Goal: Information Seeking & Learning: Learn about a topic

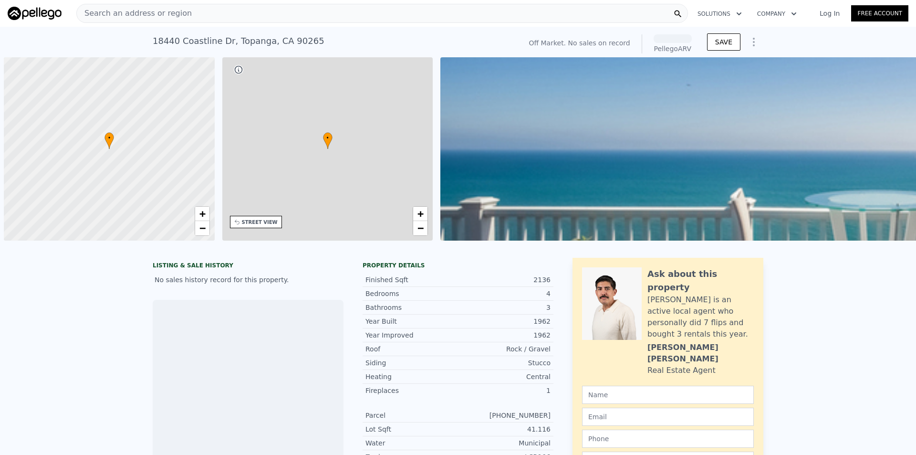
click at [133, 12] on span "Search an address or region" at bounding box center [134, 13] width 115 height 11
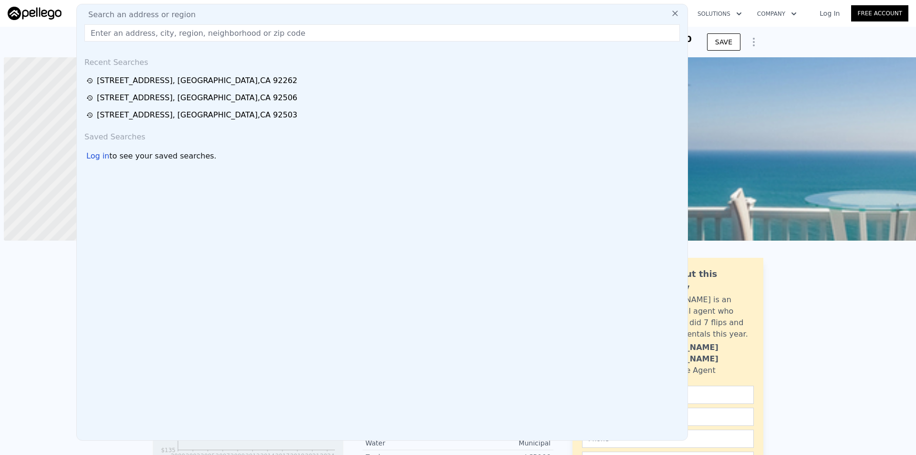
scroll to position [0, 4]
click at [229, 32] on input "[STREET_ADDRESS]" at bounding box center [382, 32] width 596 height 17
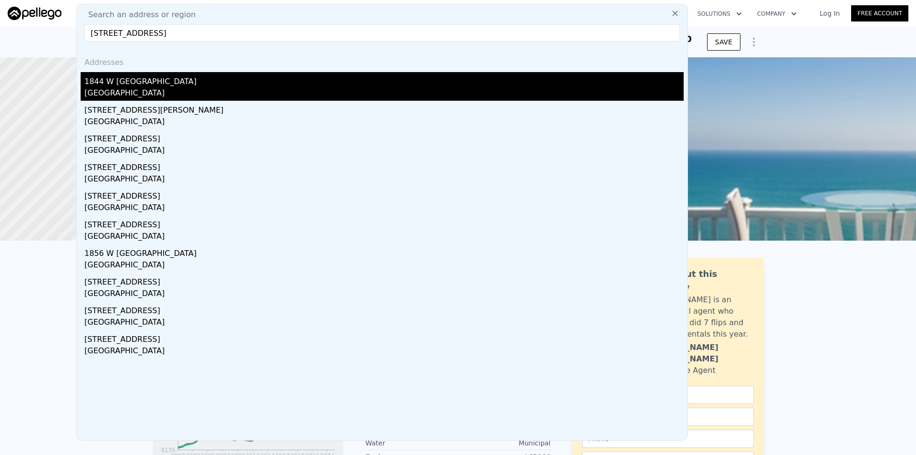
type input "[STREET_ADDRESS]"
click at [155, 92] on div "[GEOGRAPHIC_DATA]" at bounding box center [383, 93] width 599 height 13
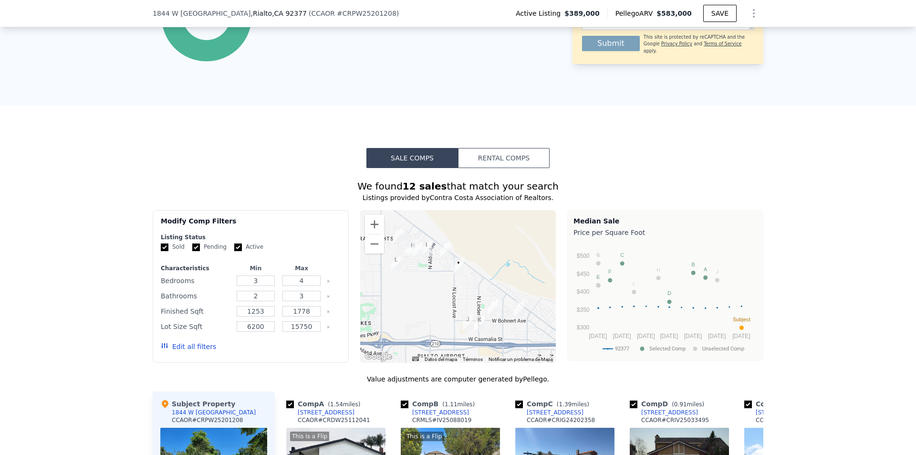
scroll to position [633, 0]
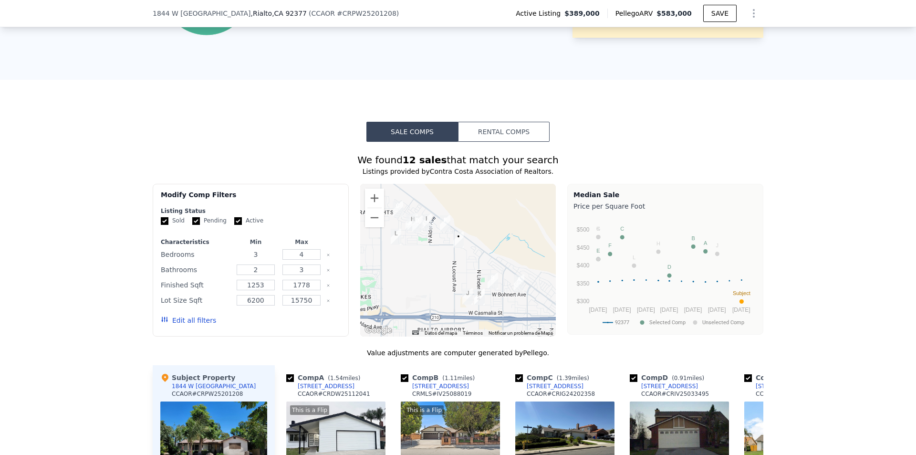
click at [256, 260] on input "3" at bounding box center [256, 254] width 38 height 10
drag, startPoint x: 260, startPoint y: 263, endPoint x: 241, endPoint y: 259, distance: 18.5
click at [241, 259] on input "3" at bounding box center [256, 254] width 38 height 10
type input "2"
click at [288, 258] on input "4" at bounding box center [301, 254] width 38 height 10
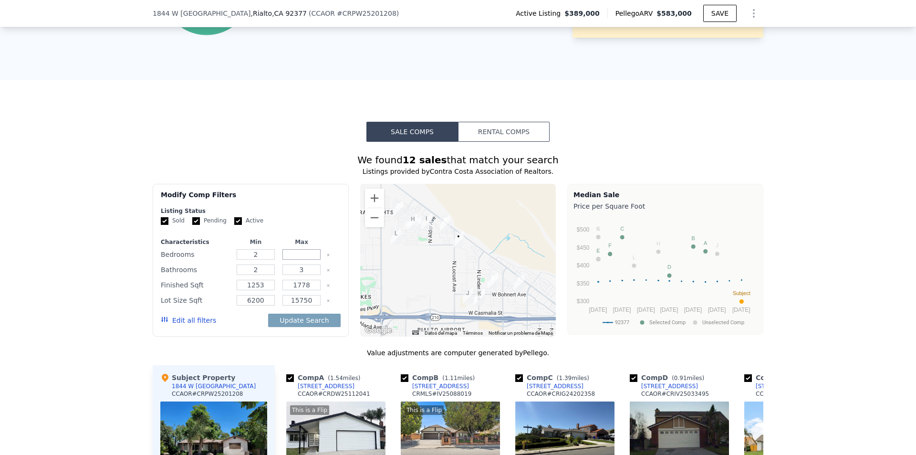
type input "3"
click at [301, 274] on input "3" at bounding box center [301, 269] width 38 height 10
click at [300, 275] on input "3" at bounding box center [301, 269] width 38 height 10
drag, startPoint x: 302, startPoint y: 278, endPoint x: 290, endPoint y: 274, distance: 12.4
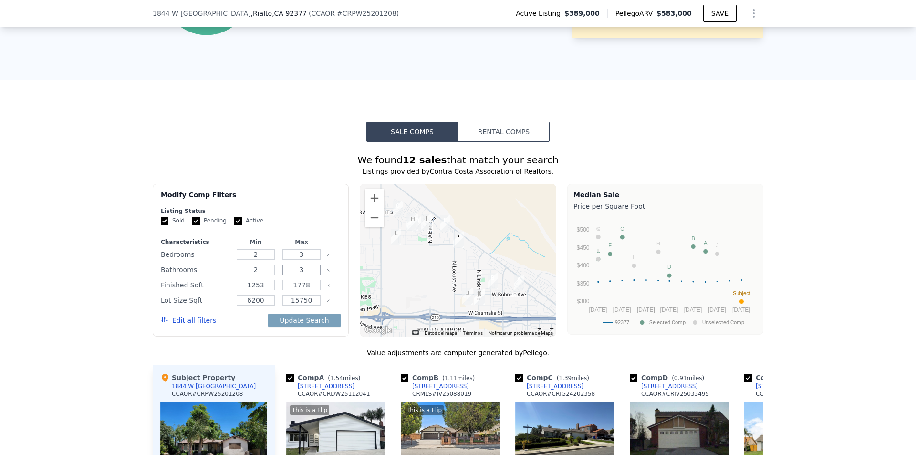
click at [290, 274] on input "3" at bounding box center [301, 269] width 38 height 10
type input "1"
click at [263, 275] on input "2" at bounding box center [256, 269] width 38 height 10
click at [258, 275] on input "2" at bounding box center [256, 269] width 38 height 10
drag, startPoint x: 258, startPoint y: 278, endPoint x: 249, endPoint y: 274, distance: 9.8
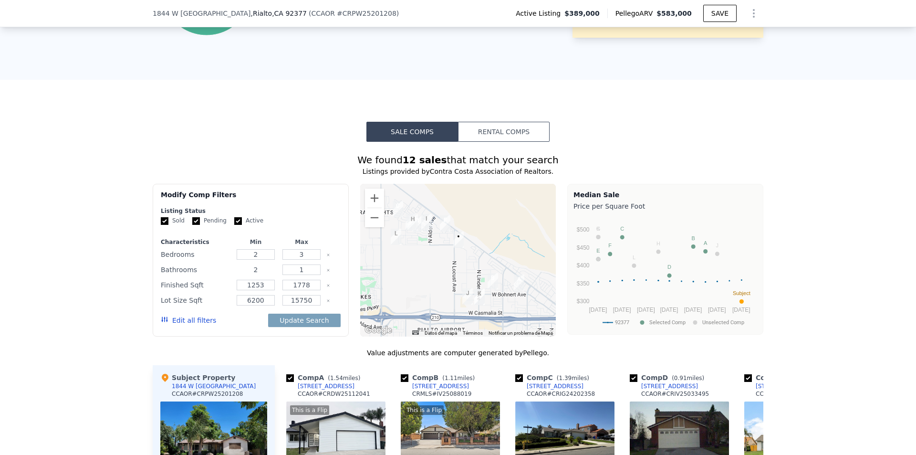
click at [249, 274] on input "2" at bounding box center [256, 269] width 38 height 10
type input "1"
click at [240, 346] on div "We found 12 sales that match your search Listings provided by Contra Costa Asso…" at bounding box center [458, 421] width 611 height 536
click at [255, 275] on input "1" at bounding box center [256, 269] width 38 height 10
click at [261, 290] on input "1253" at bounding box center [256, 285] width 38 height 10
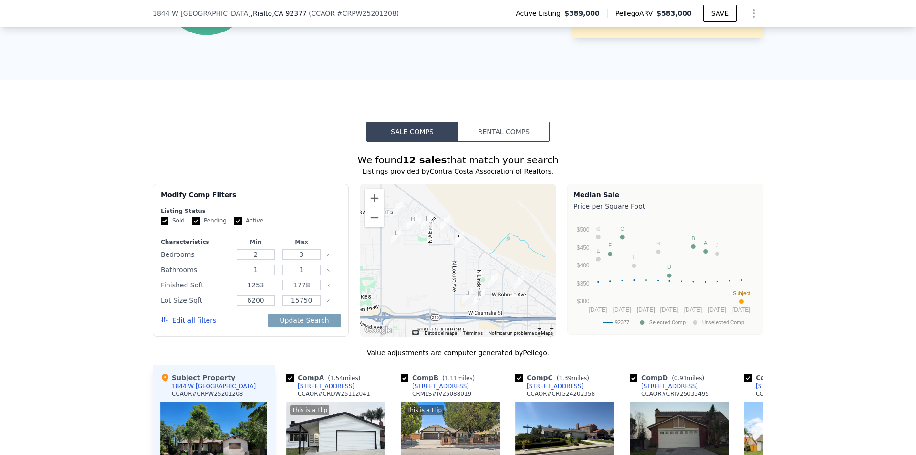
drag, startPoint x: 261, startPoint y: 293, endPoint x: 248, endPoint y: 291, distance: 13.1
click at [248, 290] on input "1253" at bounding box center [256, 285] width 38 height 10
type input "1000"
click at [285, 290] on input "1778" at bounding box center [301, 285] width 38 height 10
type input "1200"
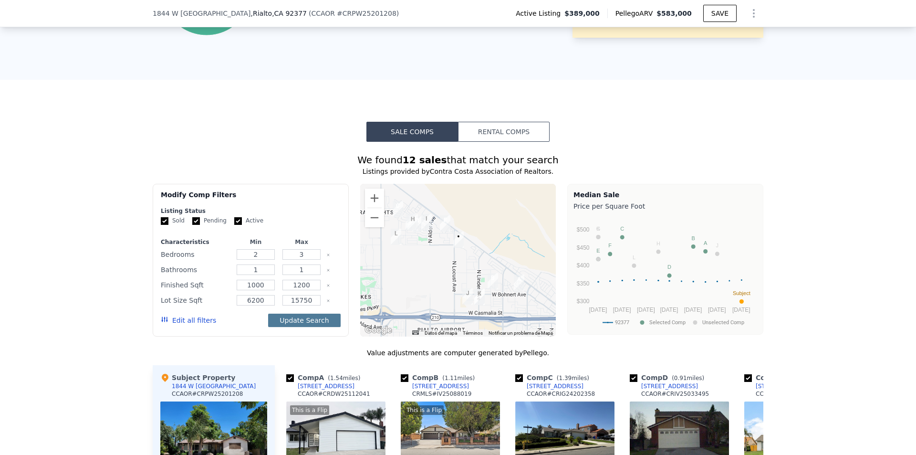
click at [311, 327] on button "Update Search" at bounding box center [304, 320] width 72 height 13
click at [192, 225] on input "Pending" at bounding box center [196, 221] width 8 height 8
checkbox input "false"
click at [234, 225] on input "Active" at bounding box center [238, 221] width 8 height 8
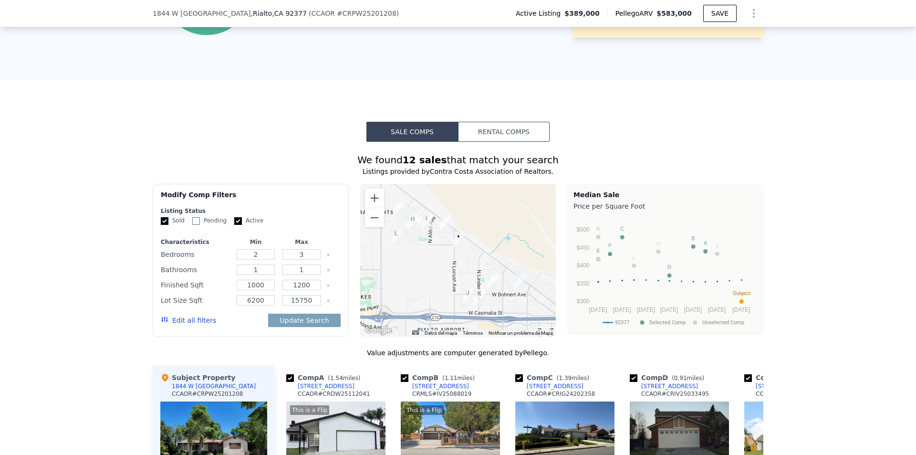
checkbox input "false"
click at [299, 327] on button "Update Search" at bounding box center [304, 320] width 72 height 13
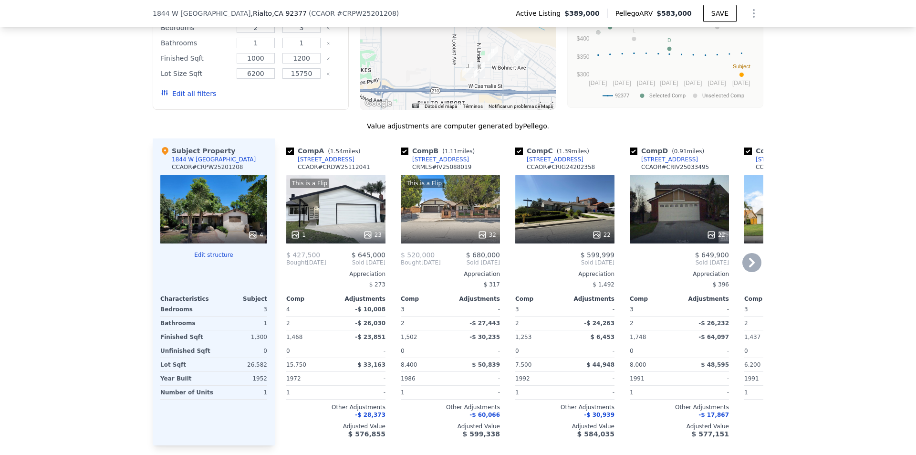
scroll to position [888, 0]
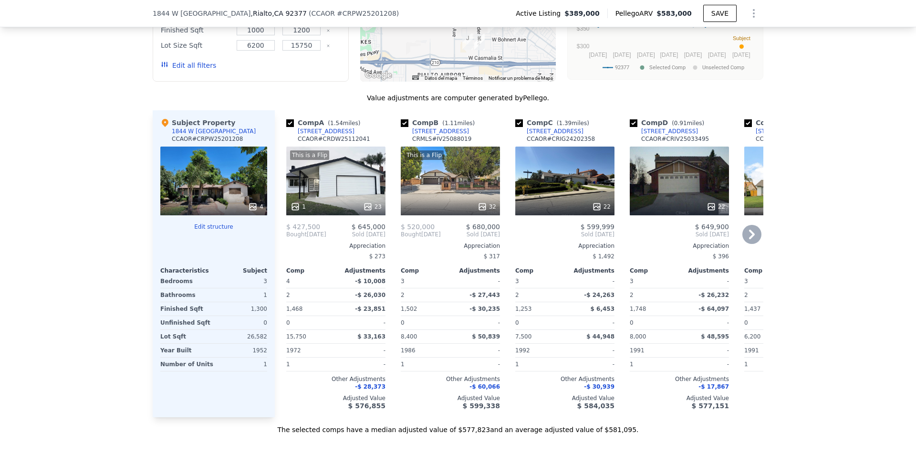
click at [287, 127] on input "checkbox" at bounding box center [290, 123] width 8 height 8
checkbox input "false"
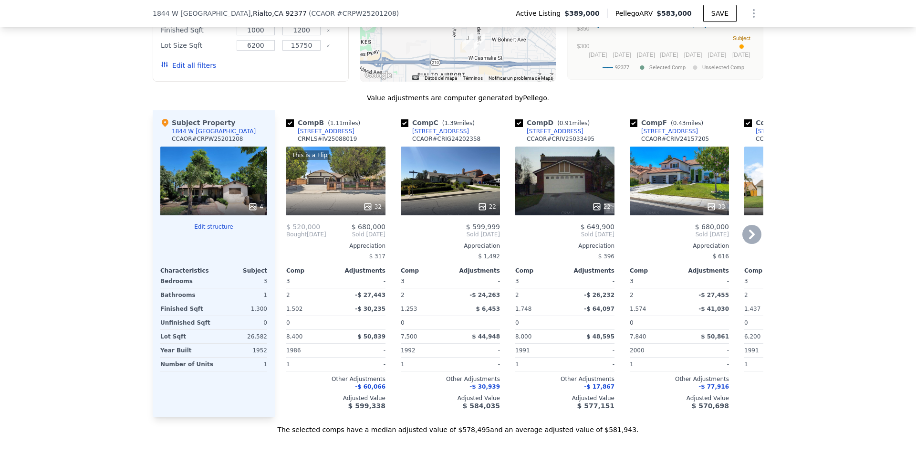
click at [747, 240] on icon at bounding box center [751, 234] width 19 height 19
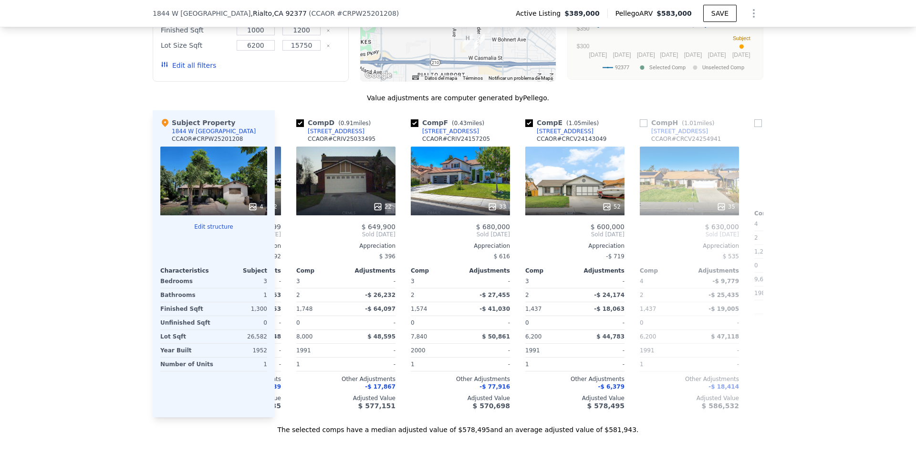
scroll to position [0, 229]
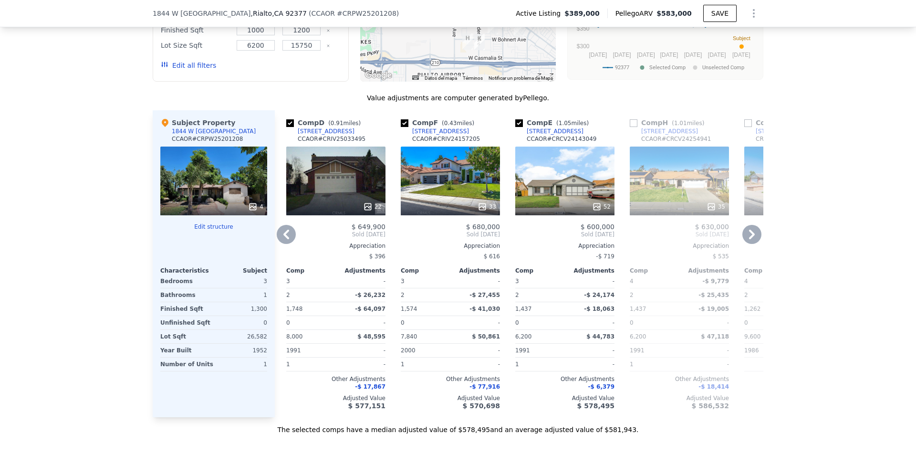
click at [282, 244] on icon at bounding box center [286, 234] width 19 height 19
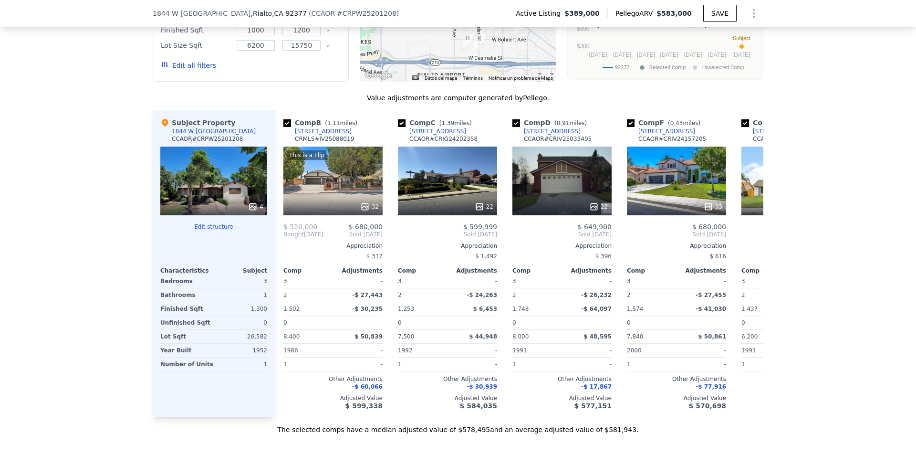
scroll to position [0, 0]
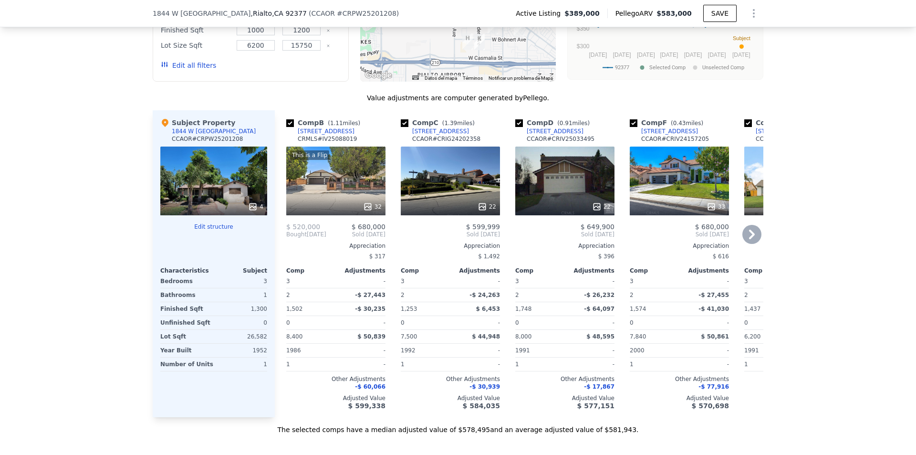
click at [753, 244] on icon at bounding box center [751, 234] width 19 height 19
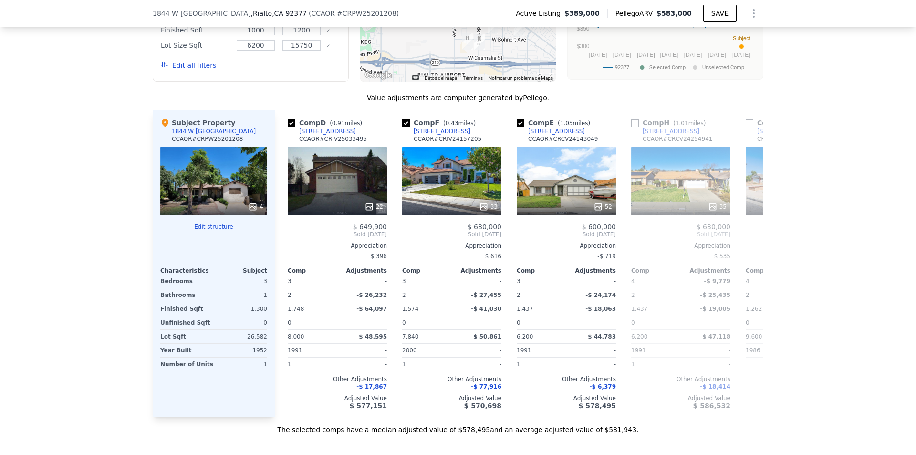
scroll to position [0, 229]
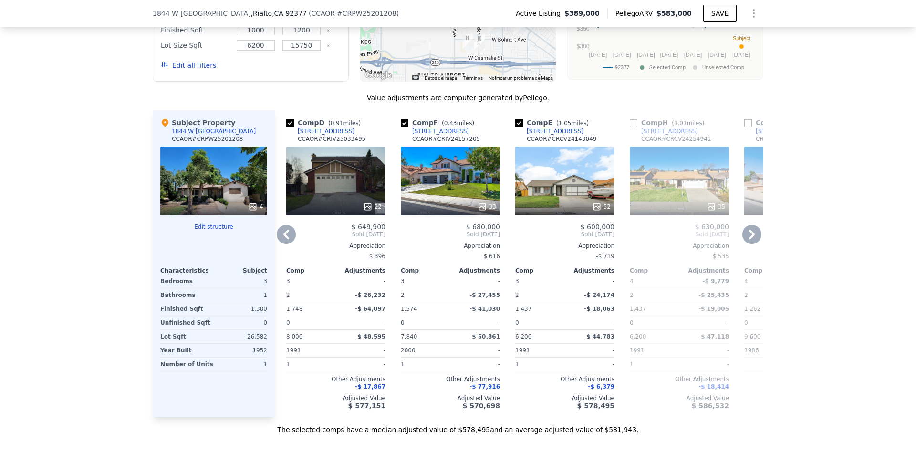
click at [286, 238] on icon at bounding box center [286, 234] width 19 height 19
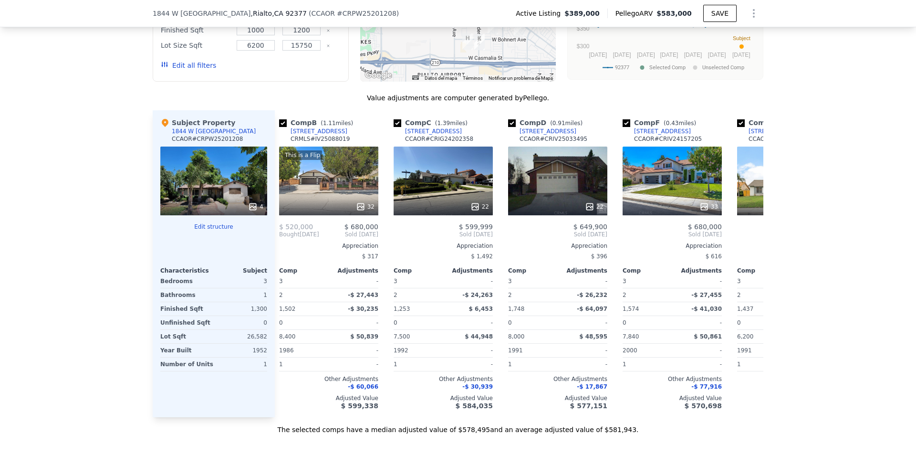
scroll to position [0, 0]
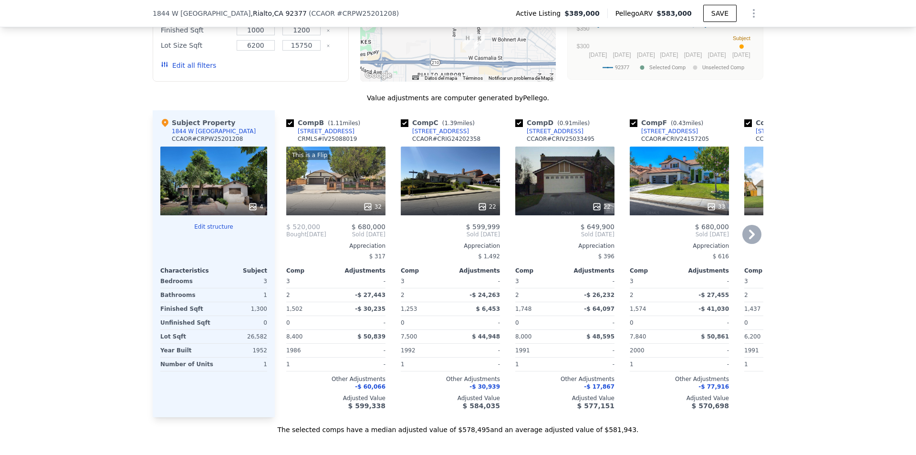
click at [286, 238] on span "Bought" at bounding box center [296, 234] width 21 height 8
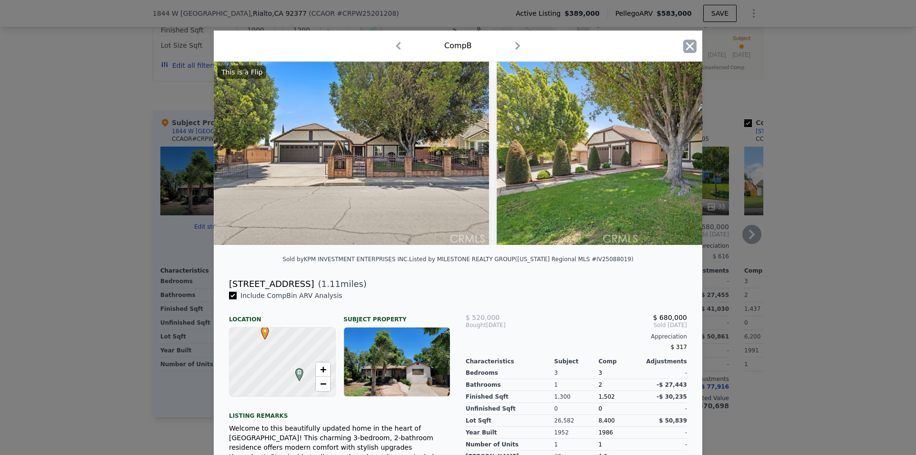
click at [689, 46] on icon "button" at bounding box center [689, 46] width 13 height 13
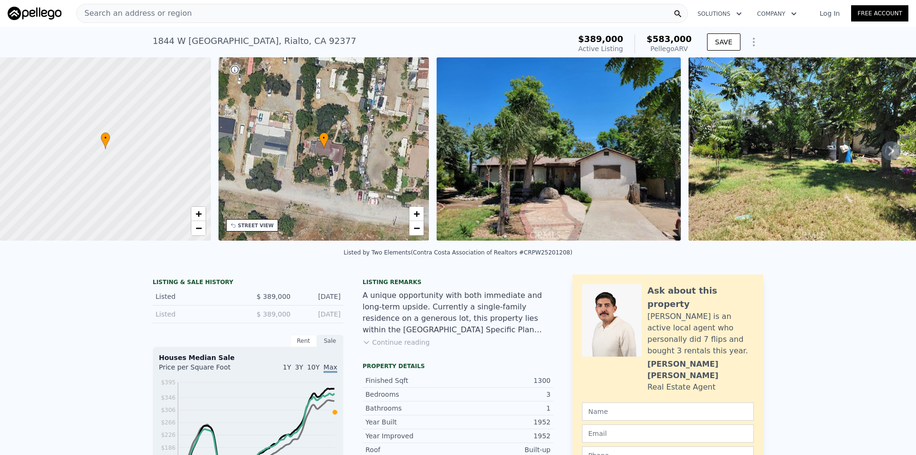
click at [176, 12] on span "Search an address or region" at bounding box center [134, 13] width 115 height 11
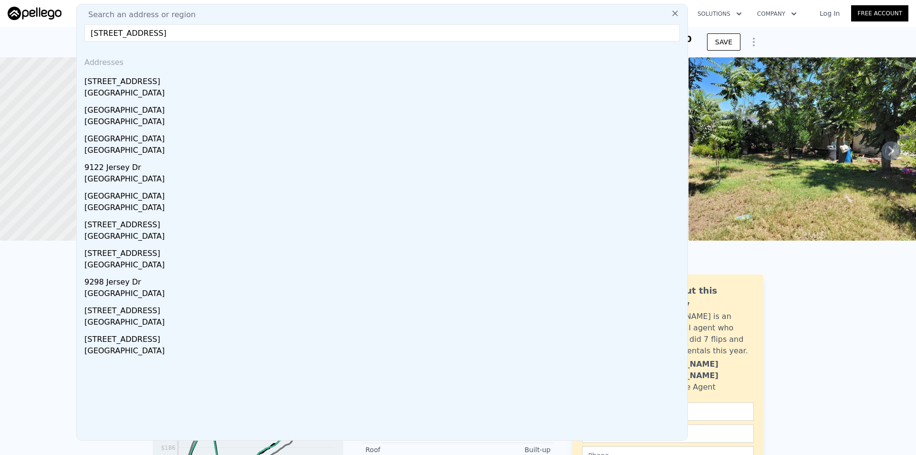
type input "[STREET_ADDRESS]"
click at [118, 89] on div "[GEOGRAPHIC_DATA]" at bounding box center [383, 93] width 599 height 13
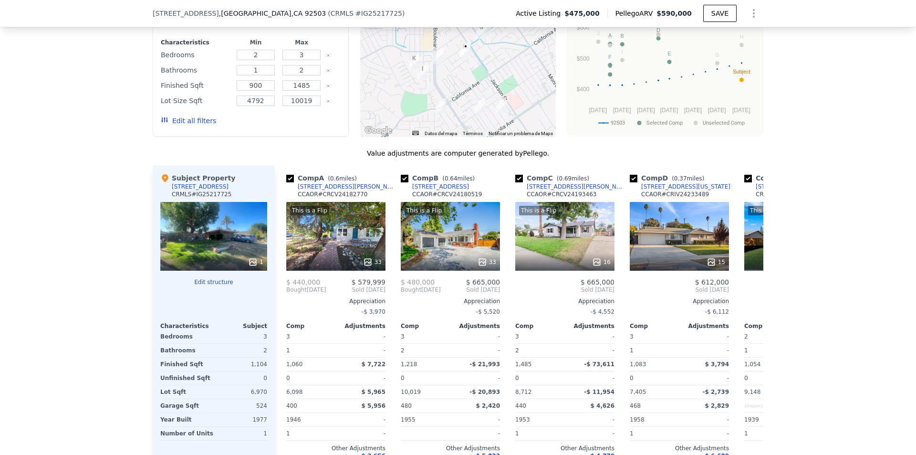
scroll to position [888, 0]
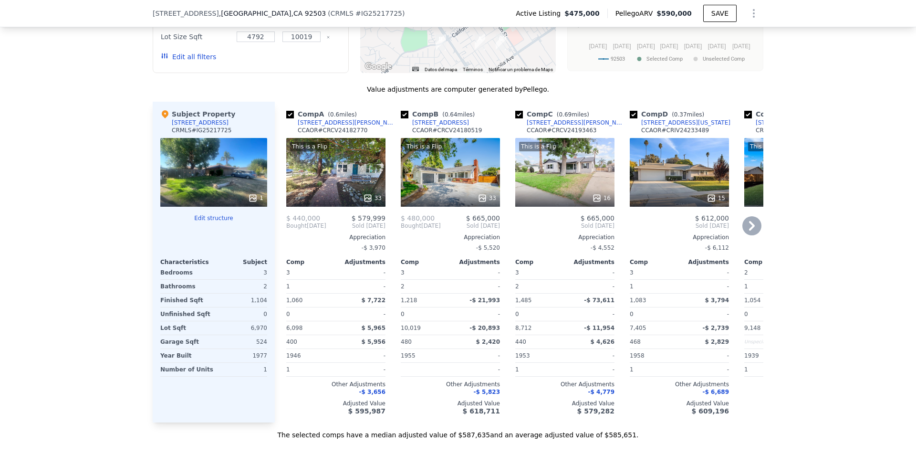
click at [286, 118] on input "checkbox" at bounding box center [290, 115] width 8 height 8
checkbox input "false"
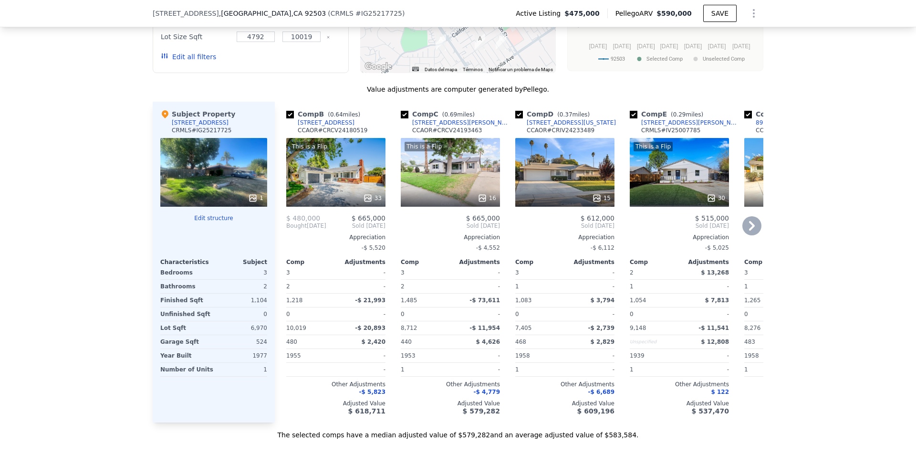
click at [401, 118] on input "checkbox" at bounding box center [405, 115] width 8 height 8
checkbox input "false"
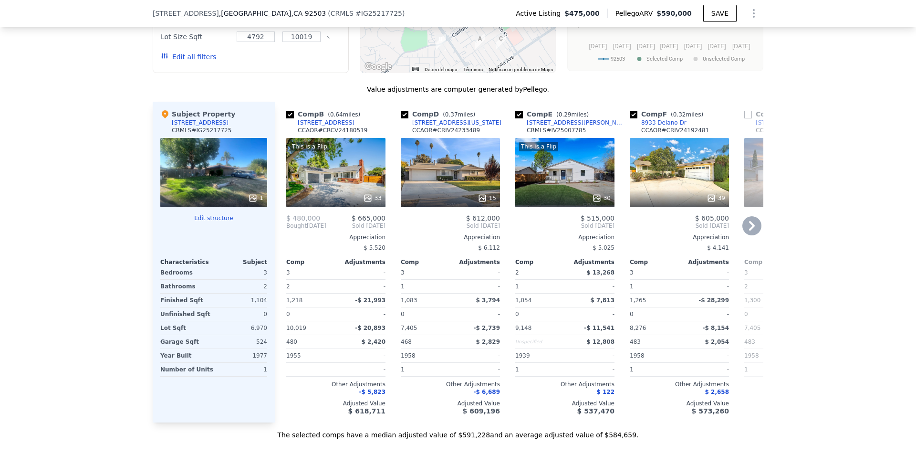
click at [630, 118] on input "checkbox" at bounding box center [634, 115] width 8 height 8
checkbox input "false"
